Goal: Information Seeking & Learning: Find specific fact

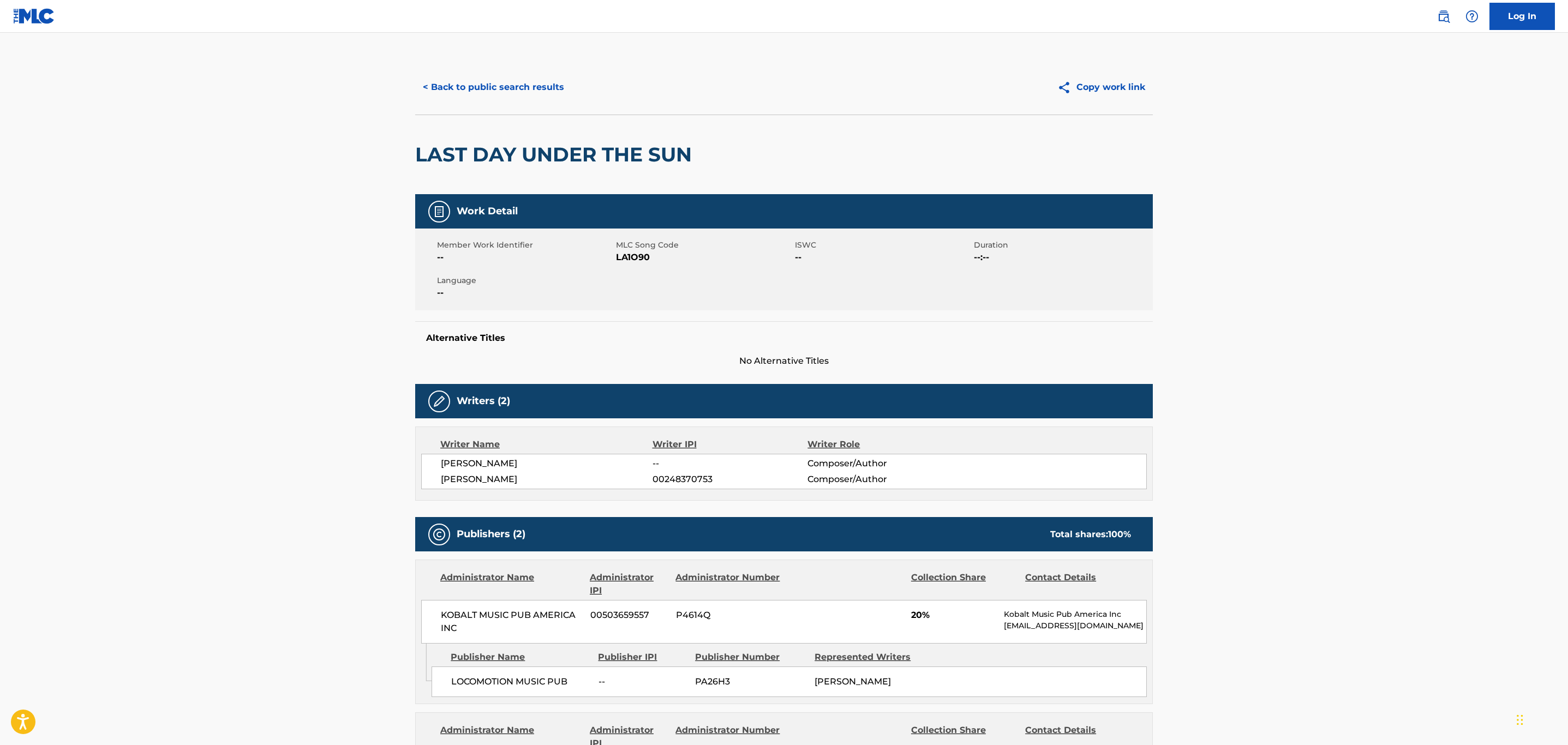
click at [535, 86] on button "< Back to public search results" at bounding box center [493, 87] width 156 height 27
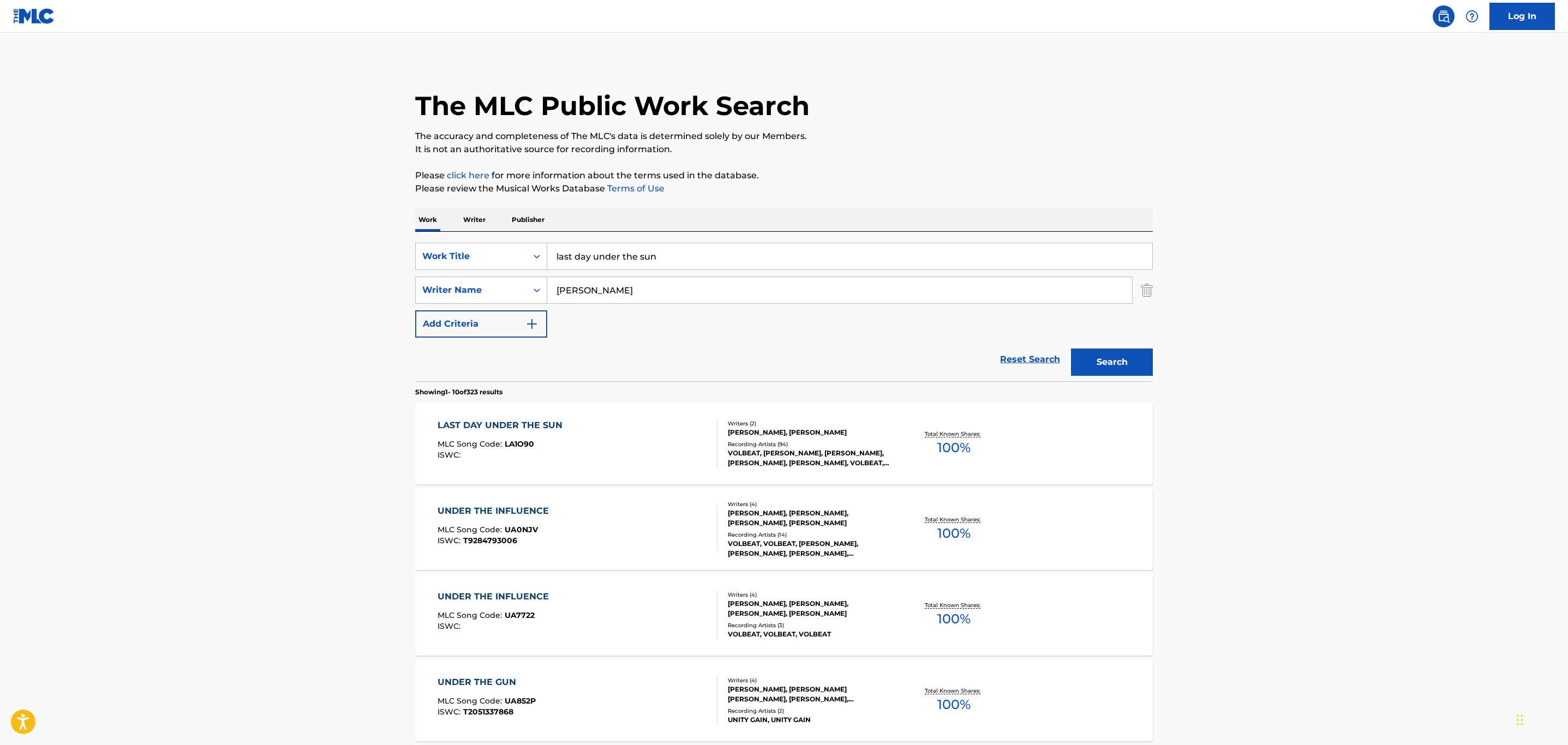
drag, startPoint x: 680, startPoint y: 258, endPoint x: 406, endPoint y: 293, distance: 276.2
click at [406, 293] on div "The MLC Public Work Search The accuracy and completeness of The MLC's data is d…" at bounding box center [784, 685] width 764 height 1251
paste input "LET'S SHAKE SOME DUST"
type input "let's shake some dust"
click at [794, 349] on button "Search" at bounding box center [1112, 362] width 82 height 27
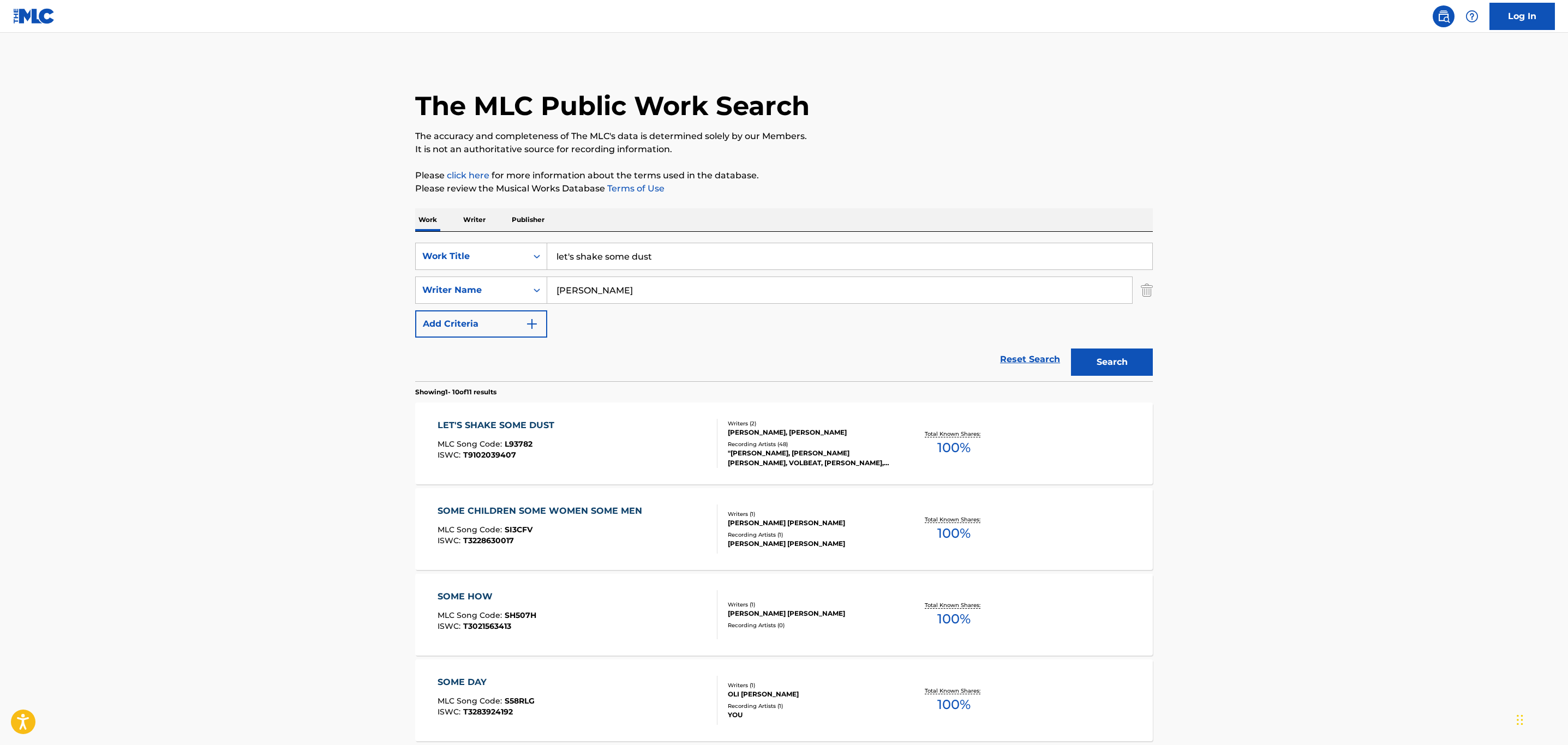
click at [577, 432] on div "LET'S SHAKE SOME DUST MLC Song Code : L93782 ISWC : T9102039407" at bounding box center [578, 443] width 280 height 49
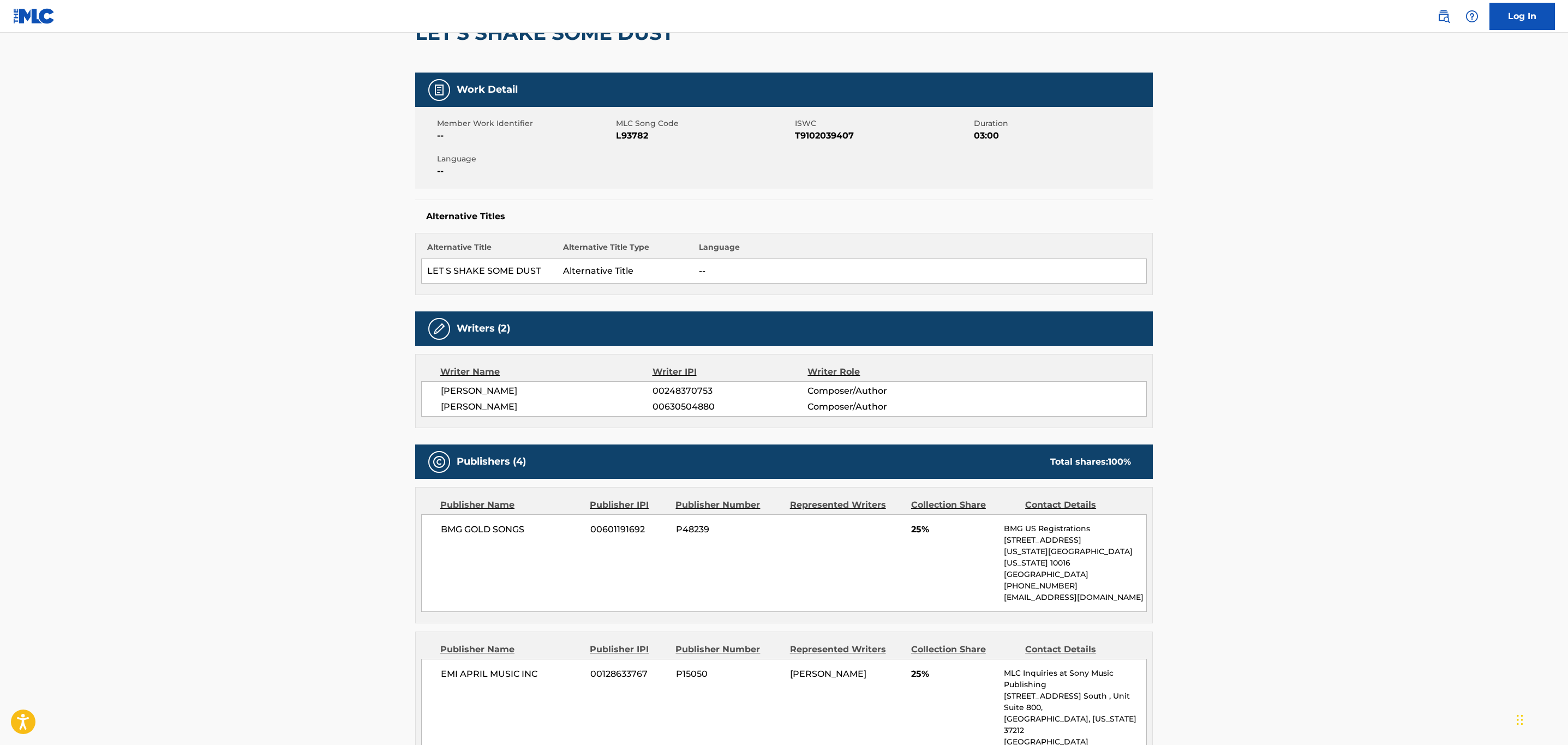
scroll to position [82, 0]
